Goal: Information Seeking & Learning: Learn about a topic

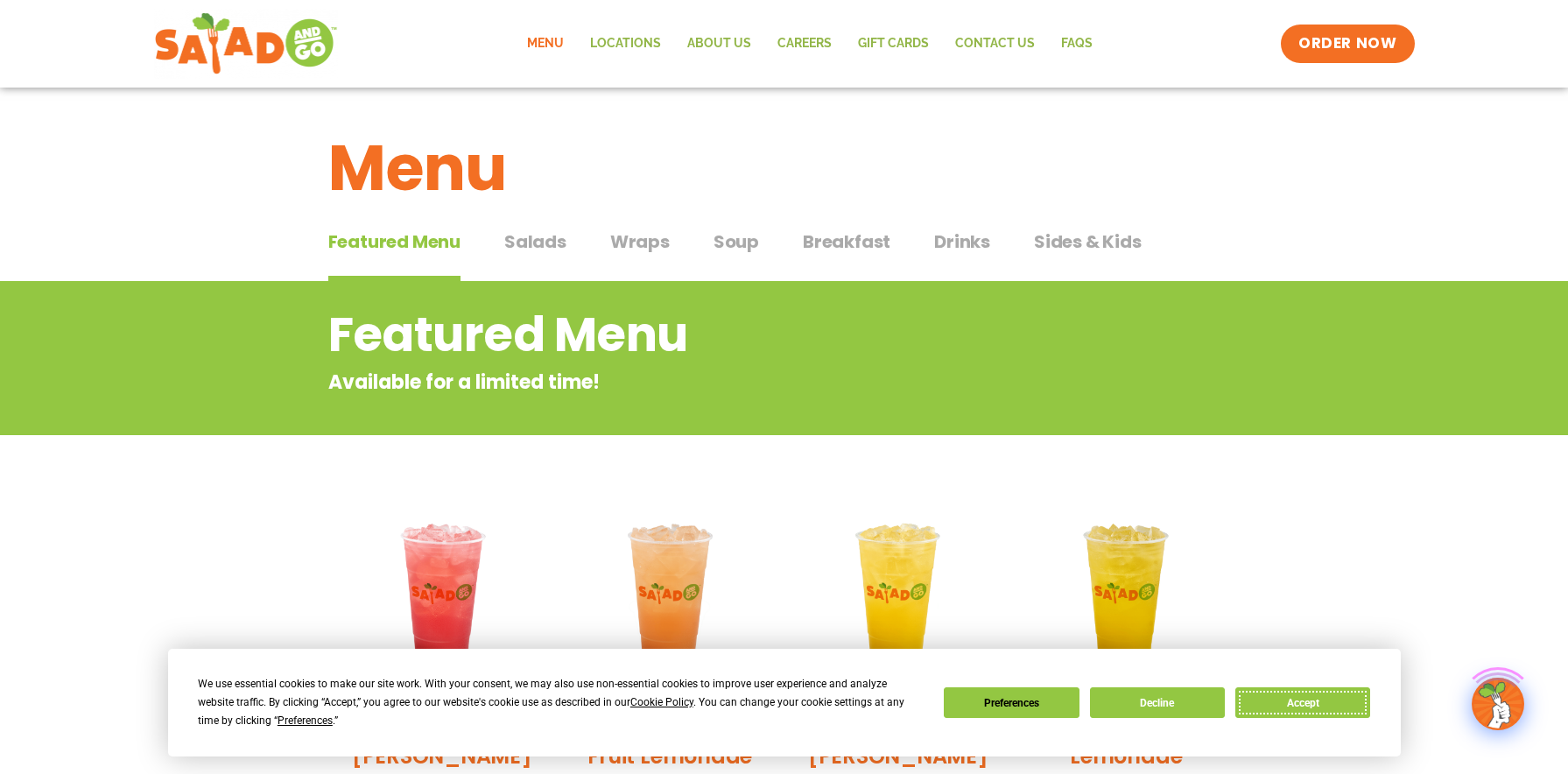
click at [1289, 698] on button "Accept" at bounding box center [1302, 703] width 135 height 31
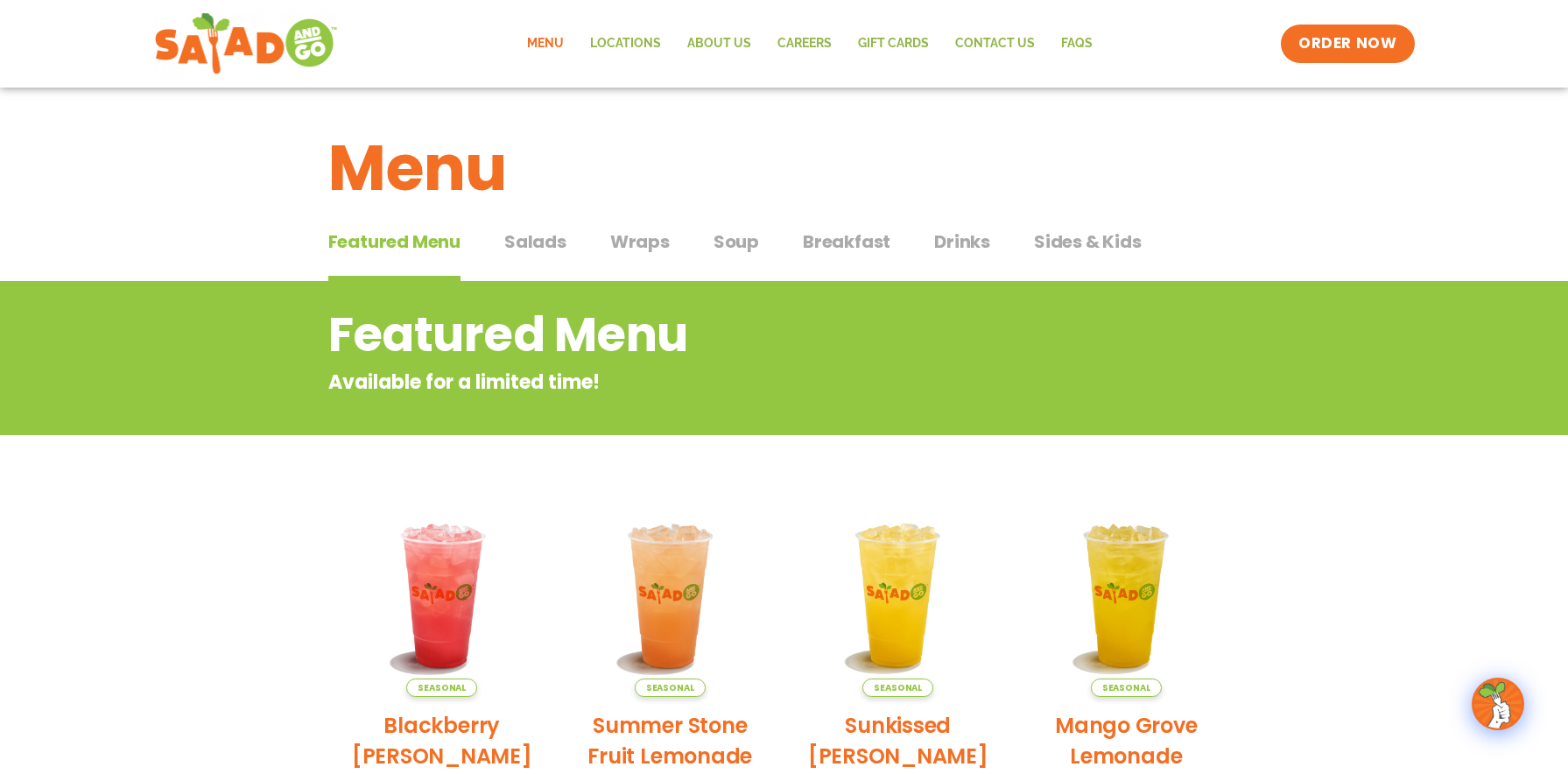
click at [968, 243] on span "Drinks" at bounding box center [962, 241] width 56 height 26
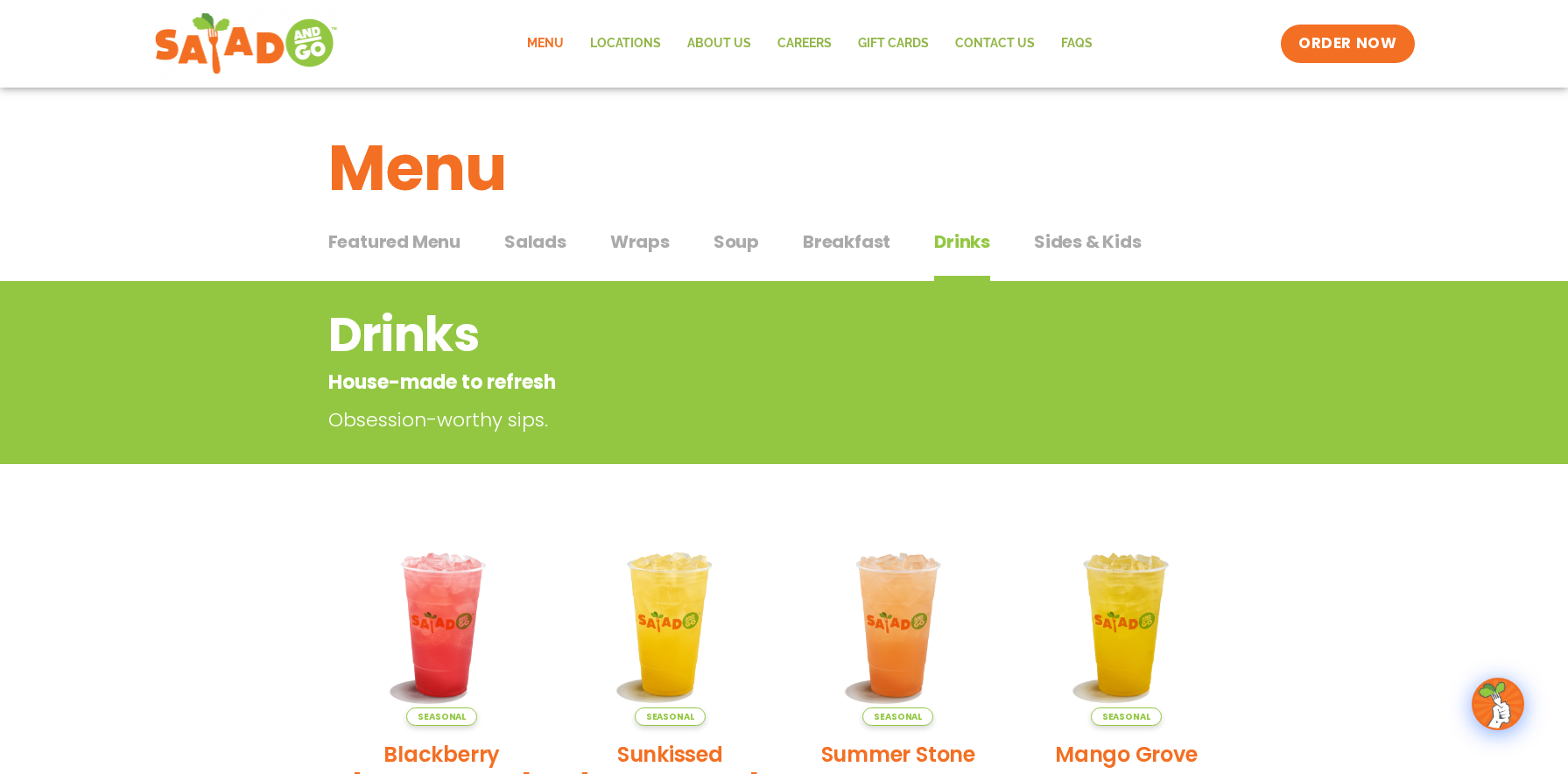
click at [412, 236] on span "Featured Menu" at bounding box center [395, 241] width 132 height 26
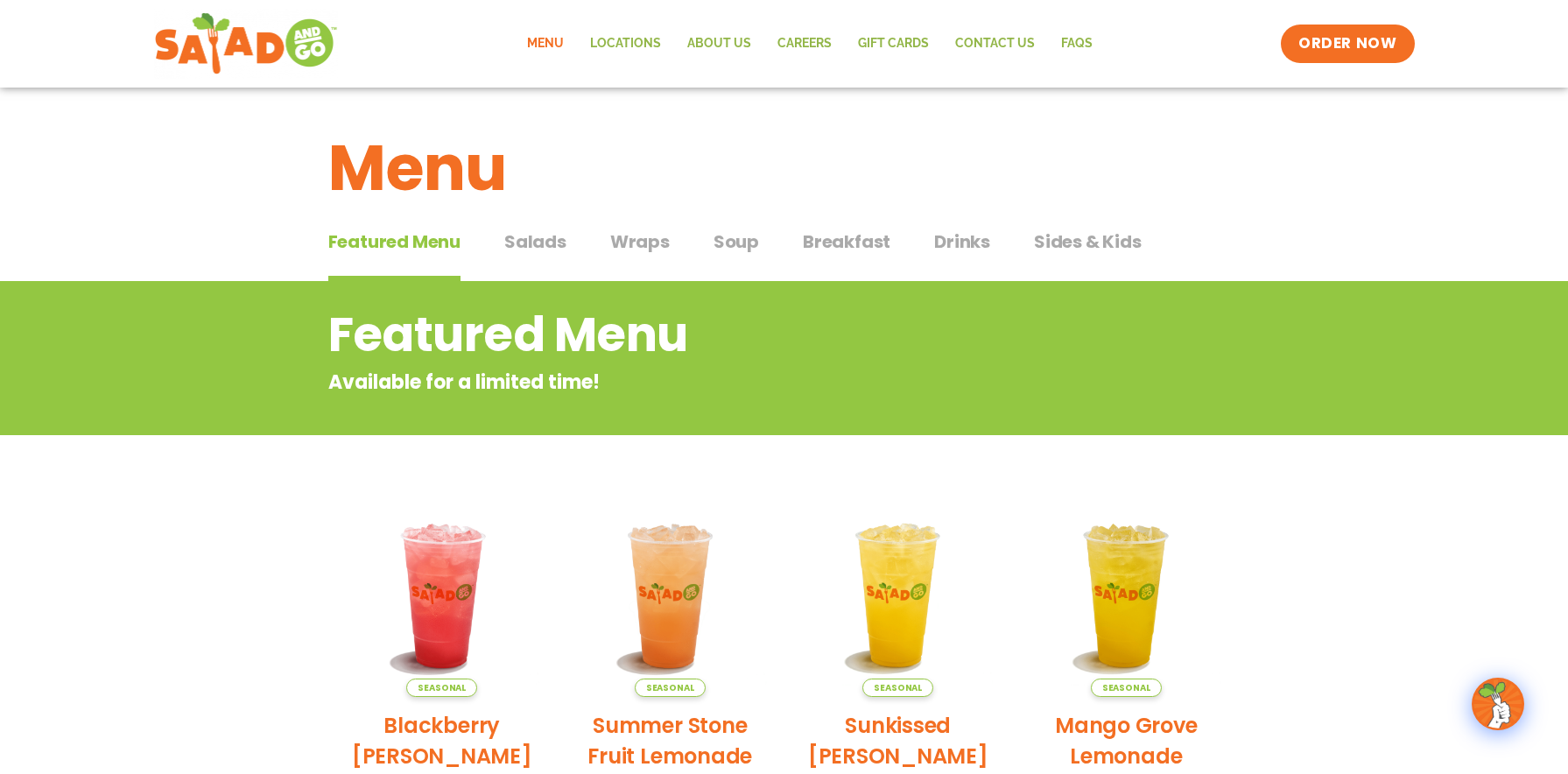
click at [539, 240] on span "Salads" at bounding box center [535, 241] width 62 height 26
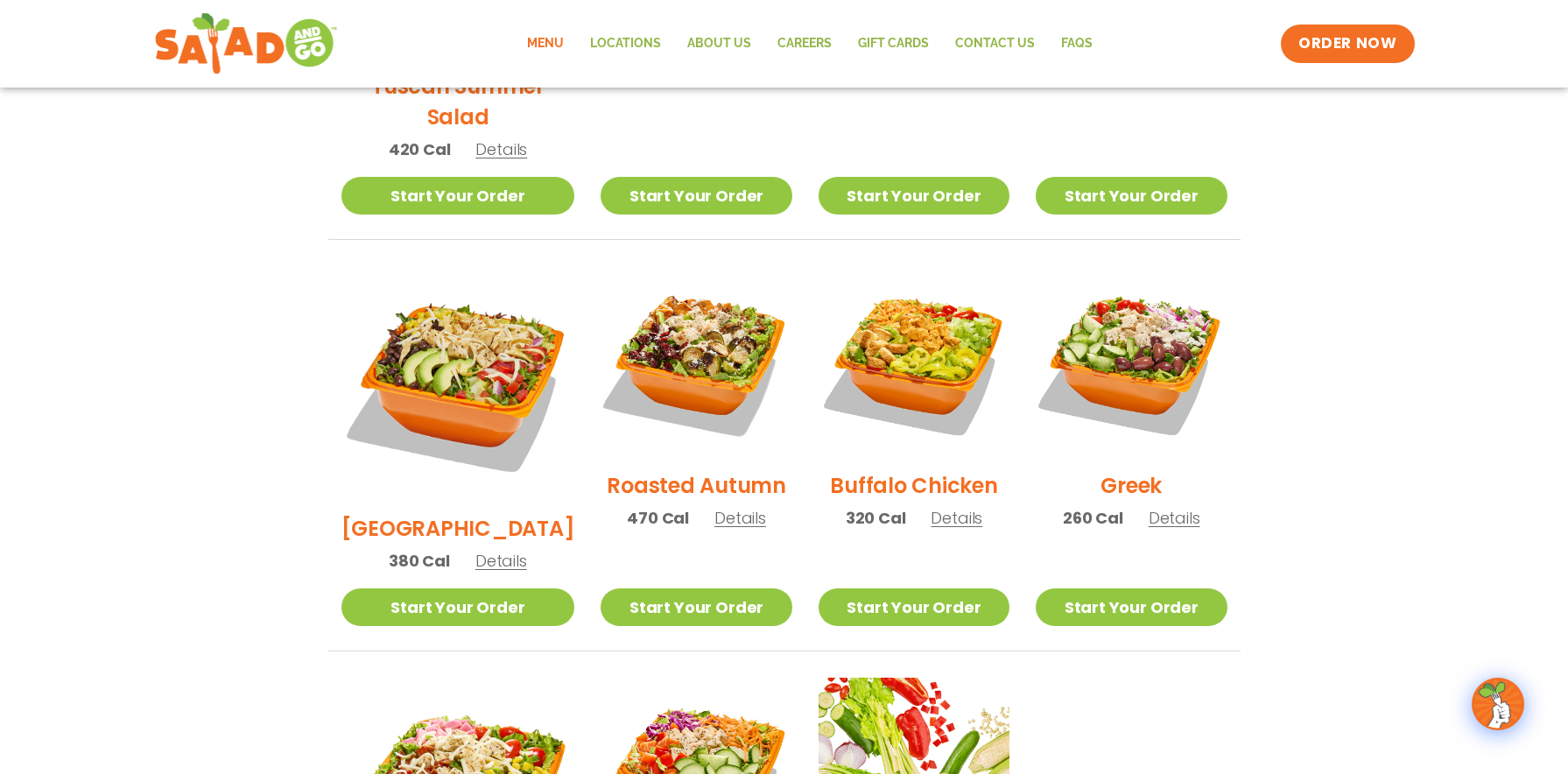
scroll to position [788, 0]
